Goal: Task Accomplishment & Management: Manage account settings

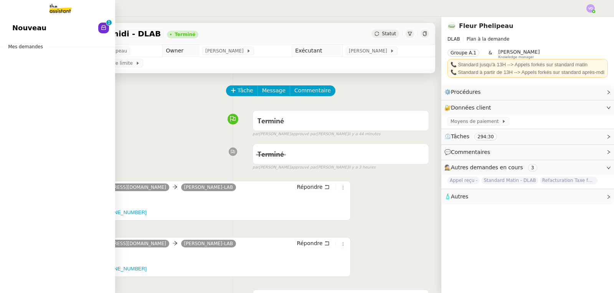
click at [23, 33] on span "Nouveau" at bounding box center [29, 28] width 34 height 12
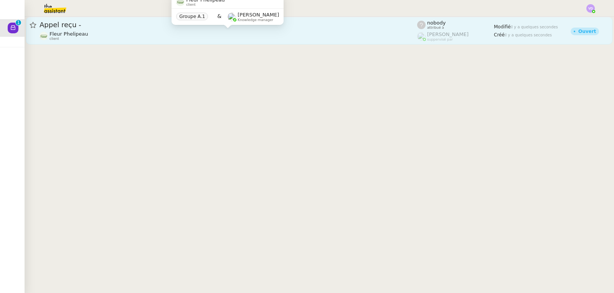
click at [344, 31] on div "Fleur Phelipeau client" at bounding box center [228, 36] width 377 height 10
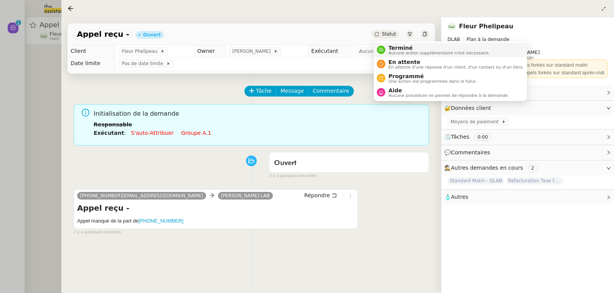
click at [394, 46] on span "Terminé" at bounding box center [438, 48] width 101 height 6
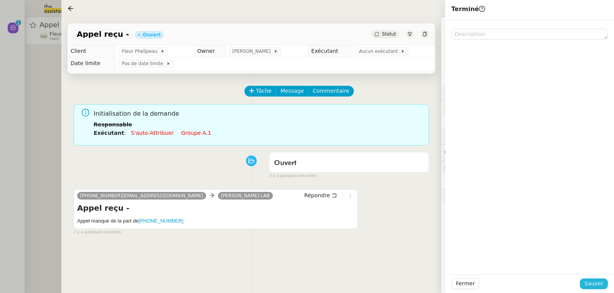
click at [590, 284] on span "Sauver" at bounding box center [593, 284] width 19 height 9
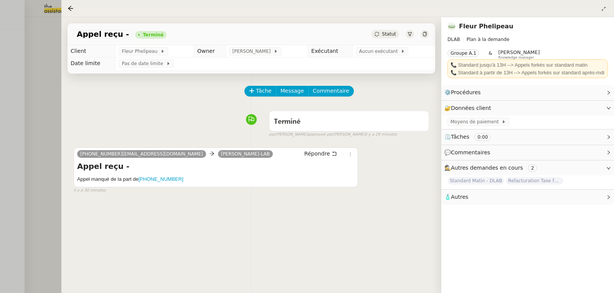
click at [353, 16] on nz-page-header at bounding box center [337, 8] width 552 height 17
